Goal: Transaction & Acquisition: Purchase product/service

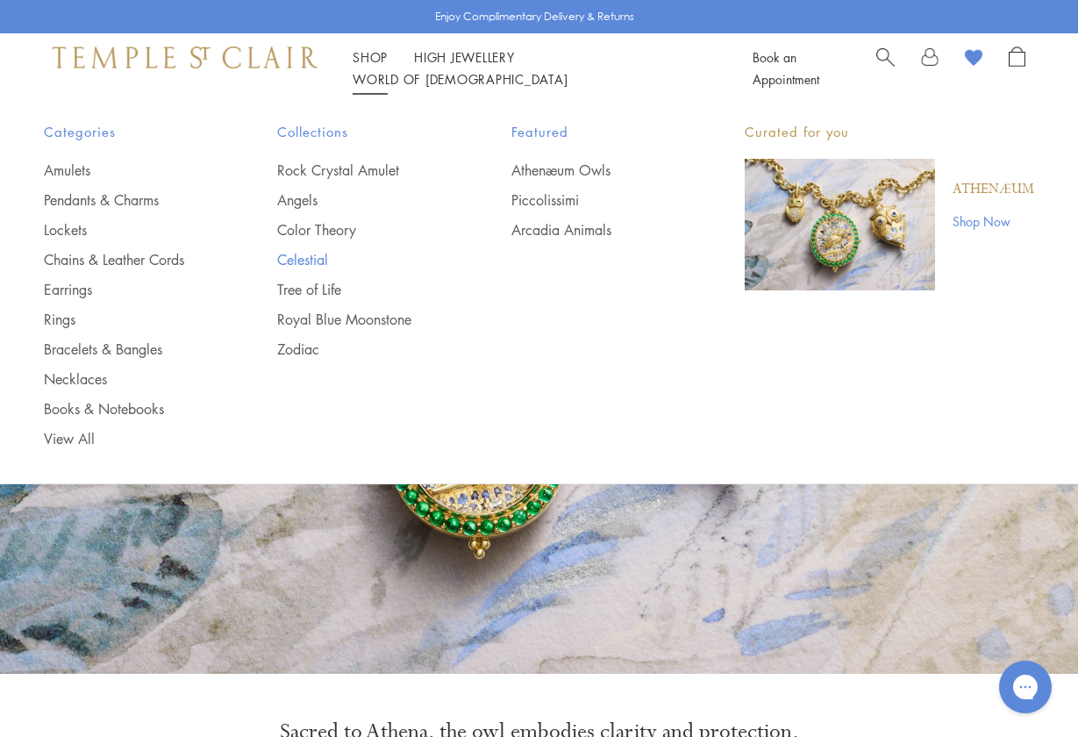
click at [315, 253] on link "Celestial" at bounding box center [358, 259] width 163 height 19
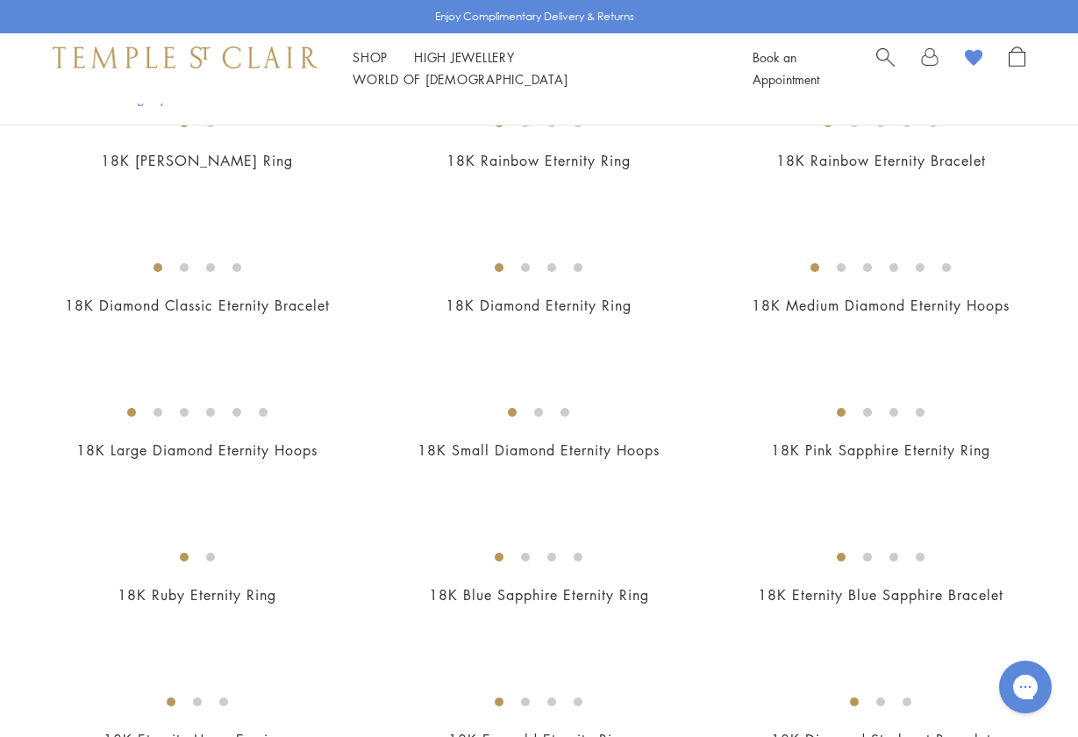
scroll to position [2025, 0]
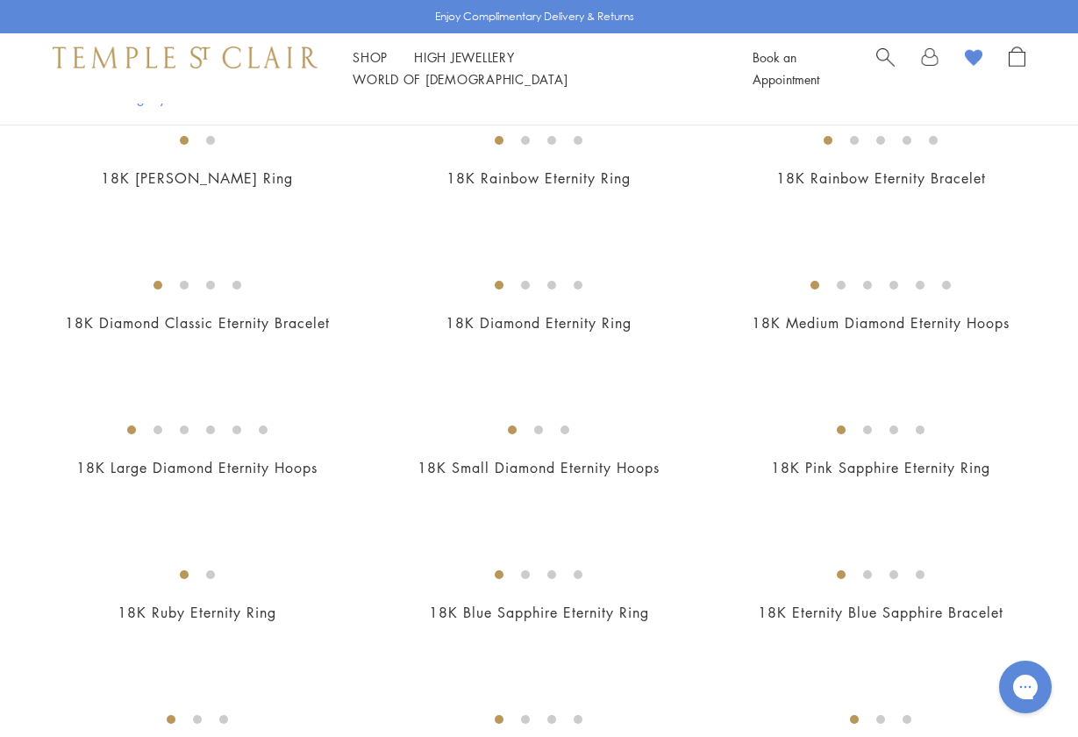
click at [0, 0] on img at bounding box center [0, 0] width 0 height 0
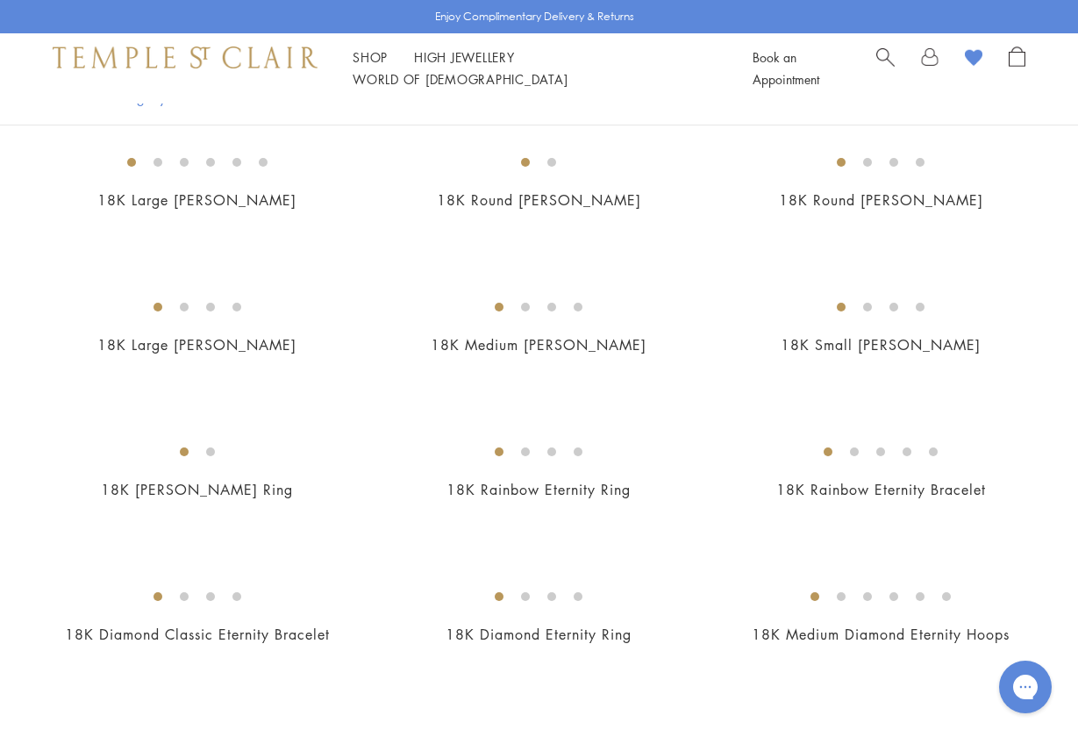
scroll to position [1547, 0]
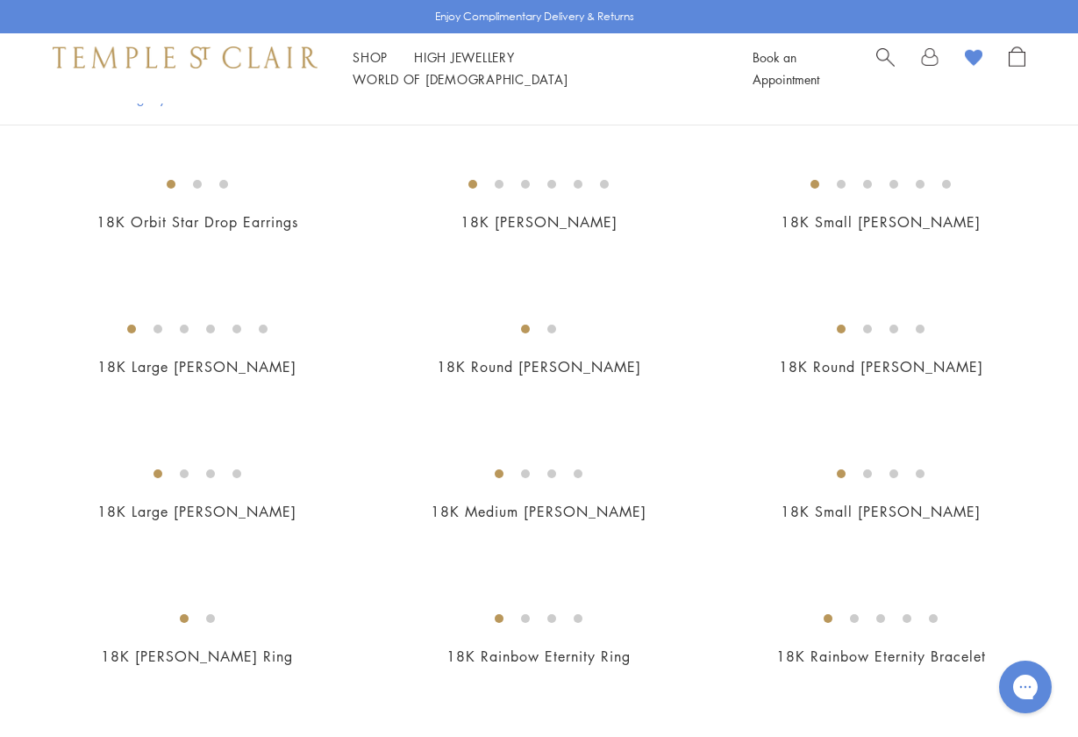
click at [0, 0] on img at bounding box center [0, 0] width 0 height 0
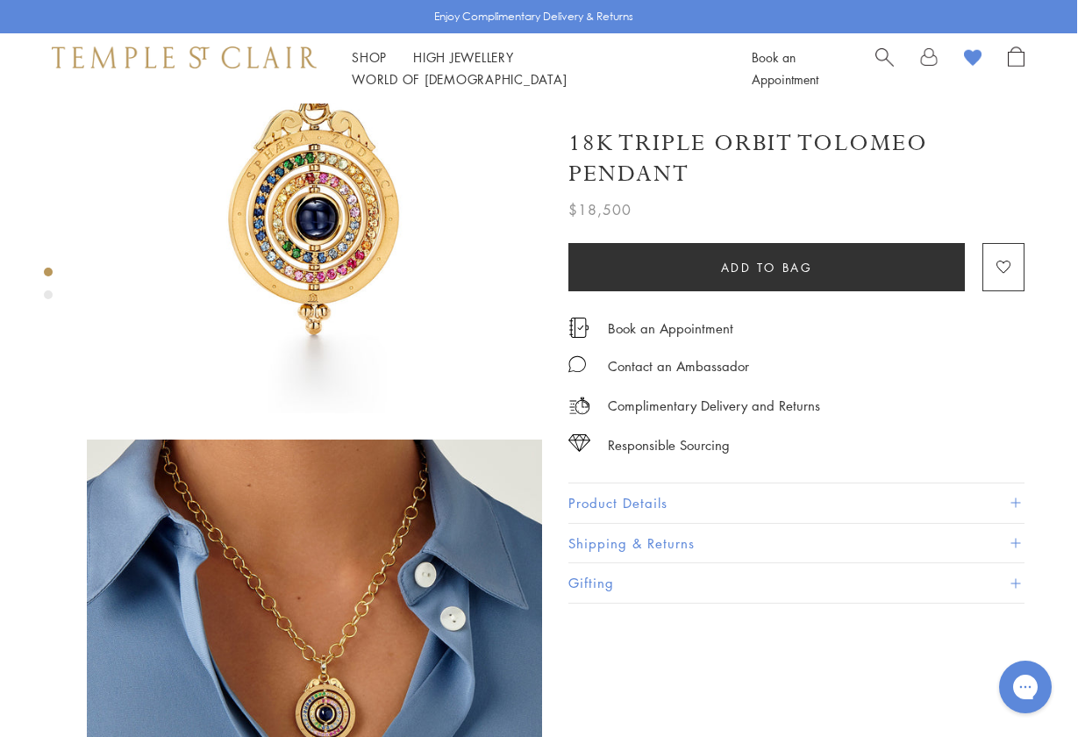
scroll to position [142, 1]
